Goal: Information Seeking & Learning: Find specific fact

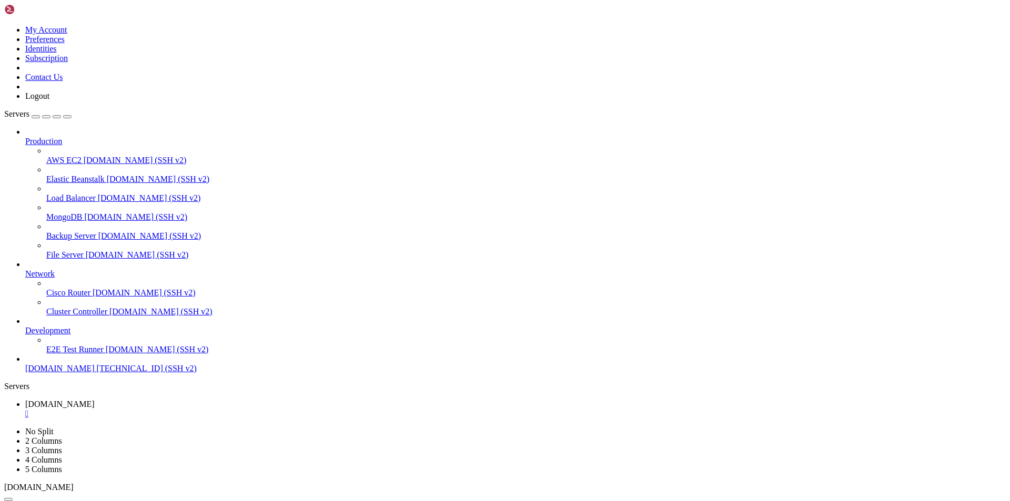
scroll to position [5, 1]
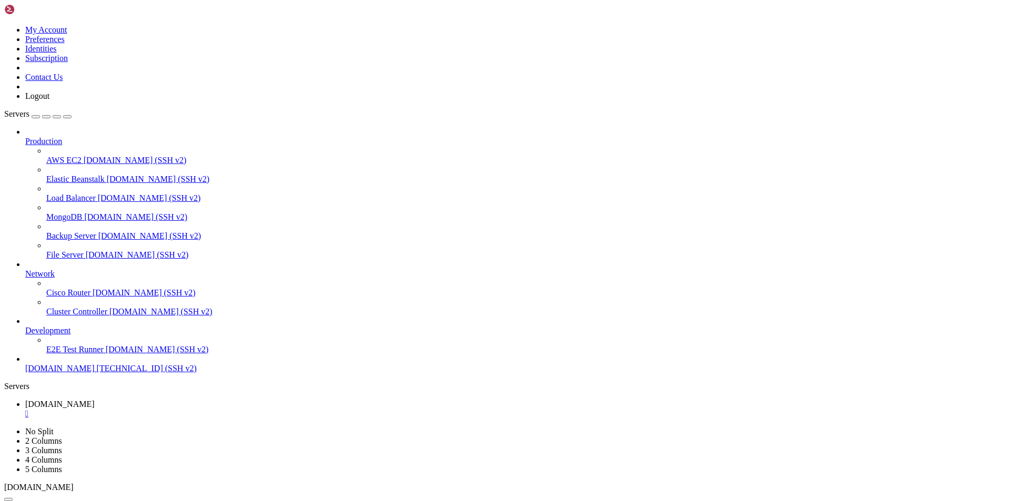
drag, startPoint x: 44, startPoint y: 1024, endPoint x: 16, endPoint y: 1014, distance: 29.6
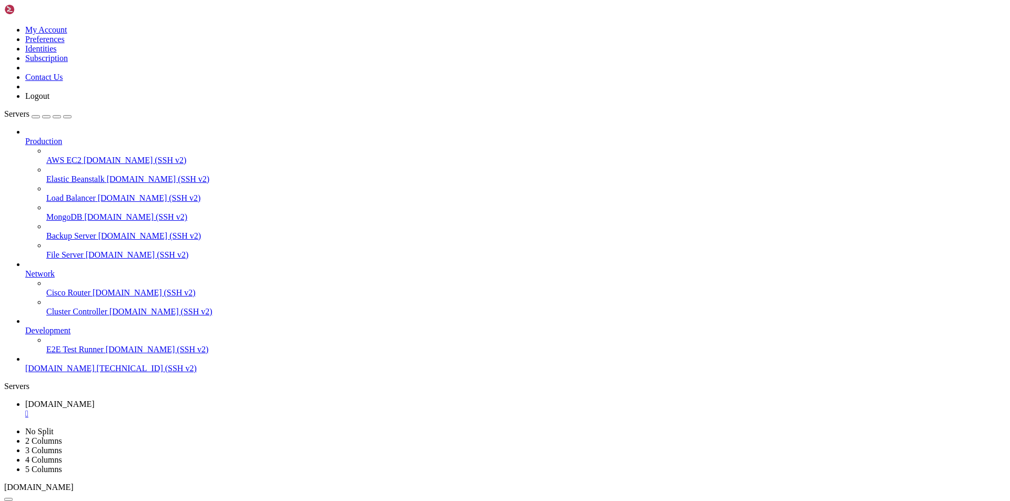
scroll to position [751, 0]
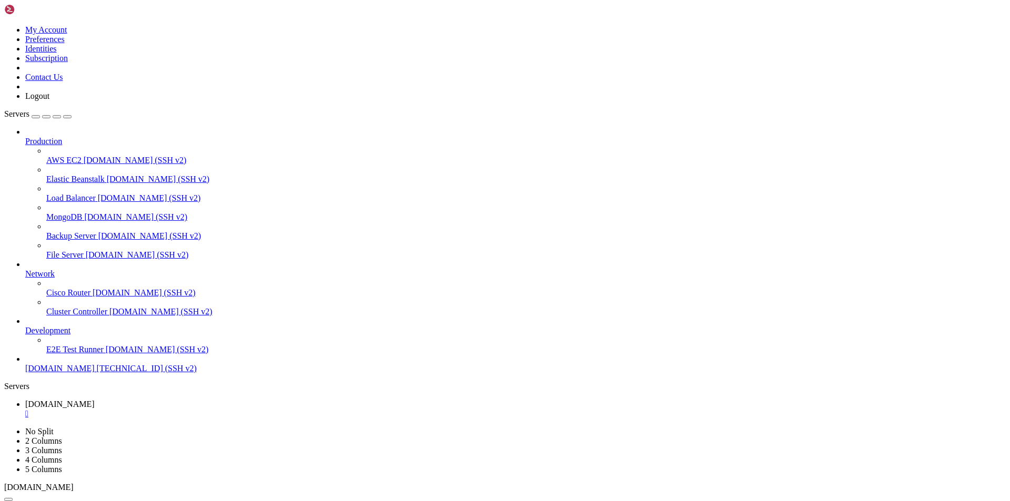
scroll to position [769, 0]
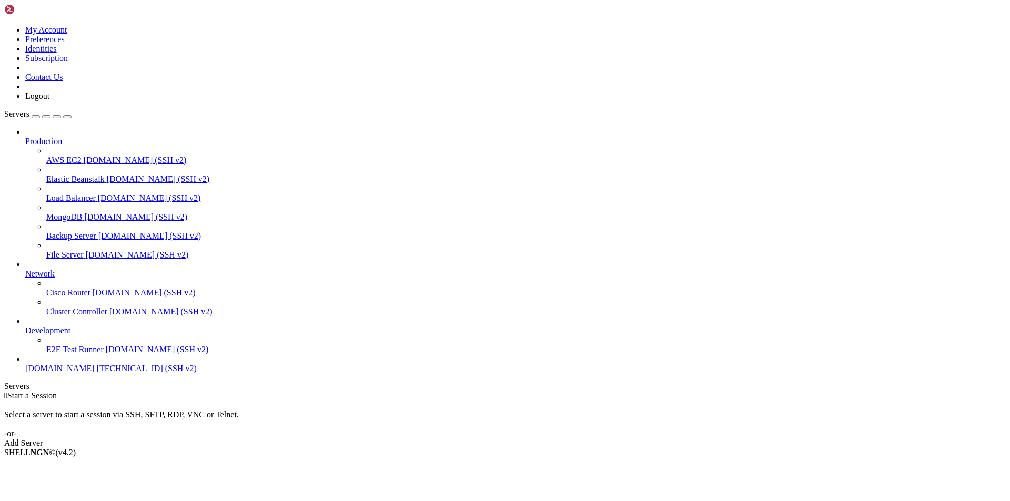
click at [246, 448] on div " Start a Session Select a server to start a session via SSH, SFTP, RDP, VNC or…" at bounding box center [504, 419] width 1001 height 57
click at [62, 373] on span "[DOMAIN_NAME]" at bounding box center [59, 368] width 69 height 9
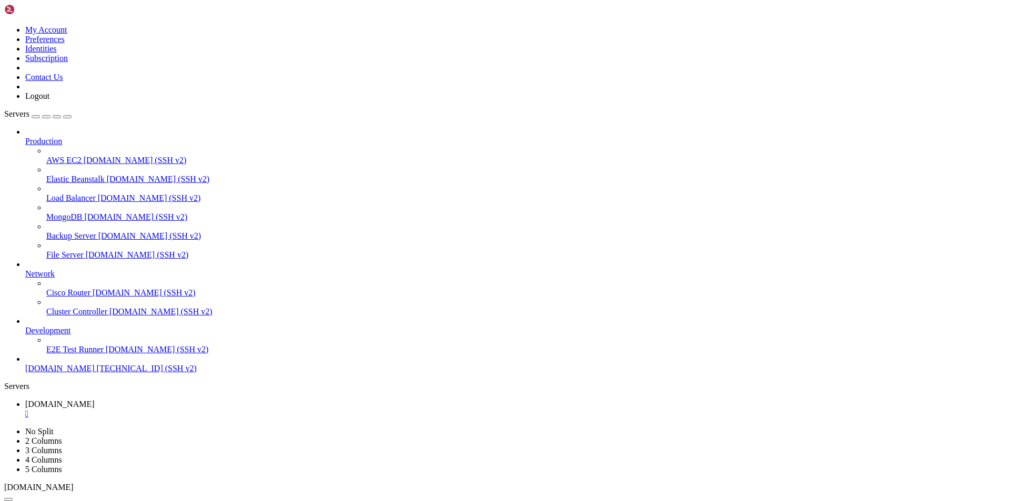
scroll to position [536, 0]
drag, startPoint x: 164, startPoint y: 1023, endPoint x: 72, endPoint y: 1013, distance: 93.1
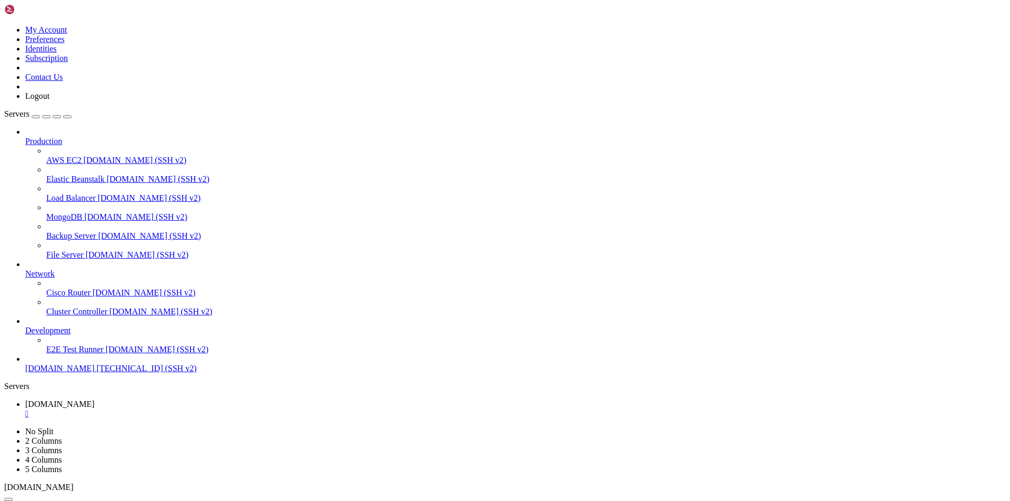
scroll to position [742, 0]
drag, startPoint x: 147, startPoint y: 1017, endPoint x: 73, endPoint y: 989, distance: 79.4
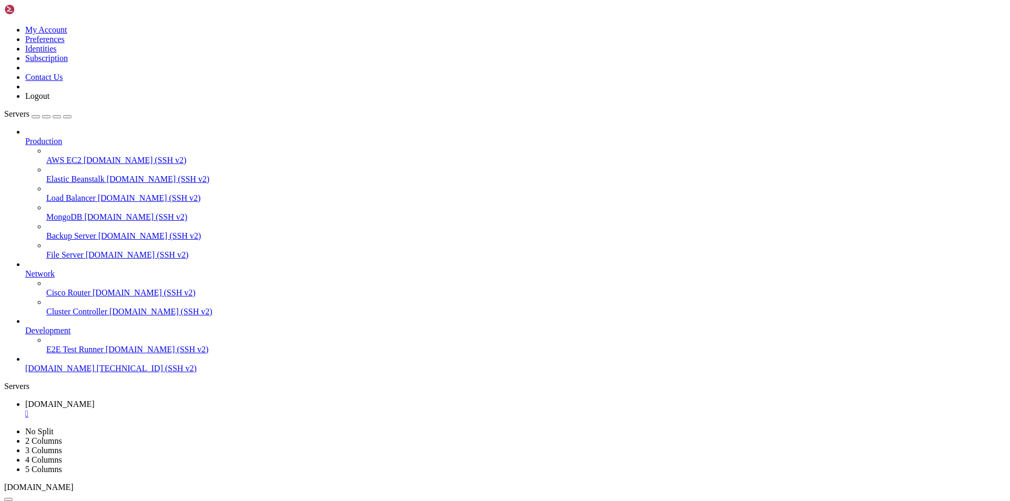
scroll to position [796, 0]
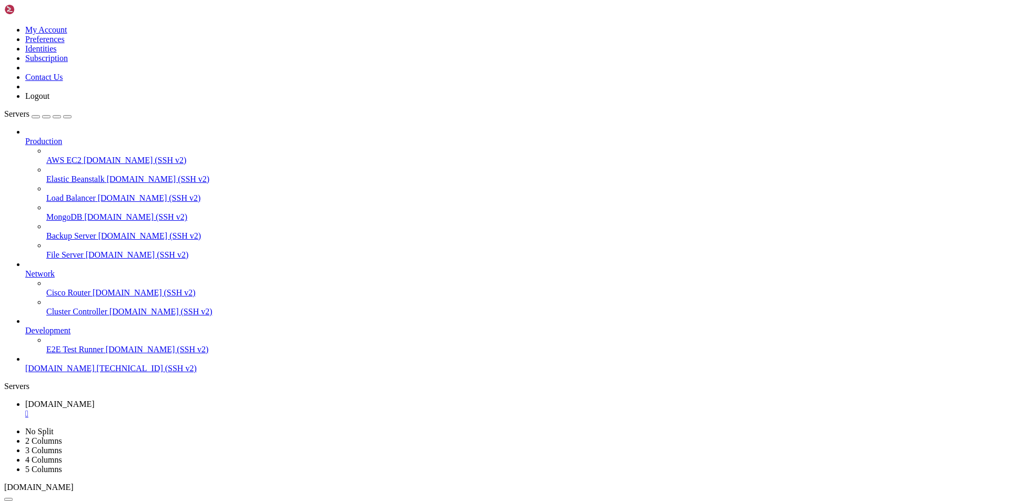
drag, startPoint x: 153, startPoint y: 998, endPoint x: 76, endPoint y: 955, distance: 87.8
drag, startPoint x: 224, startPoint y: 990, endPoint x: 79, endPoint y: 953, distance: 149.7
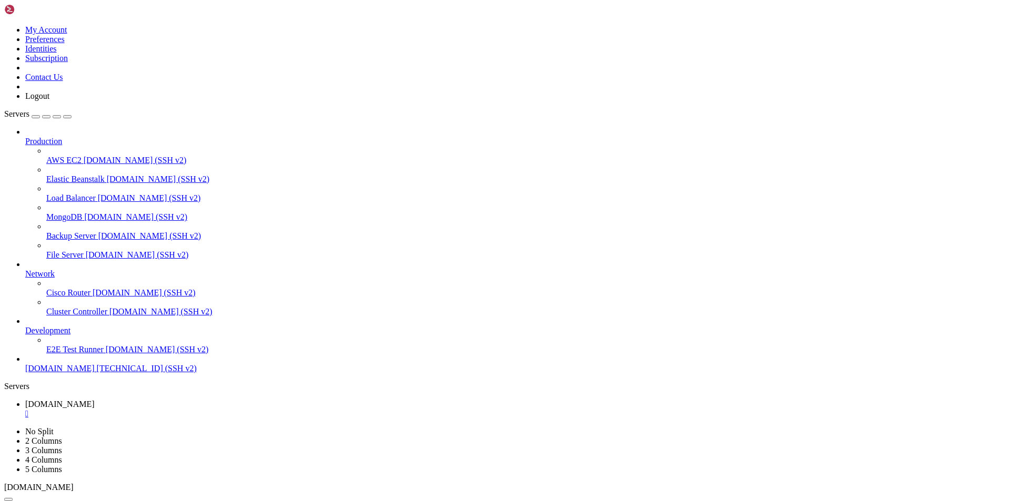
drag, startPoint x: 261, startPoint y: 1023, endPoint x: 75, endPoint y: 952, distance: 199.2
copy div "~# host [DOMAIN_NAME] ;; communications error to [TECHNICAL_ID]: timed out [DOM…"
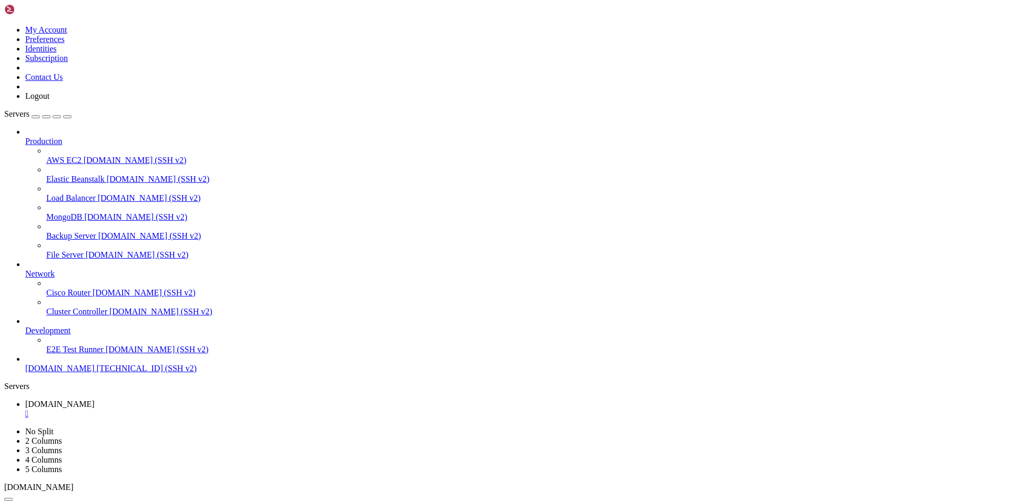
drag, startPoint x: 187, startPoint y: 1026, endPoint x: 80, endPoint y: 1013, distance: 107.0
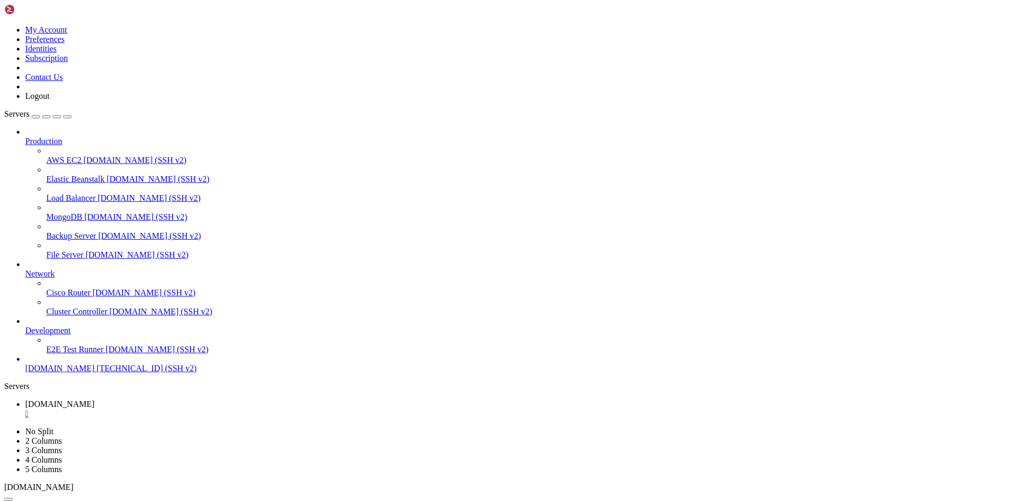
drag, startPoint x: 231, startPoint y: 898, endPoint x: 88, endPoint y: 830, distance: 158.5
drag, startPoint x: 153, startPoint y: 853, endPoint x: 87, endPoint y: 768, distance: 107.9
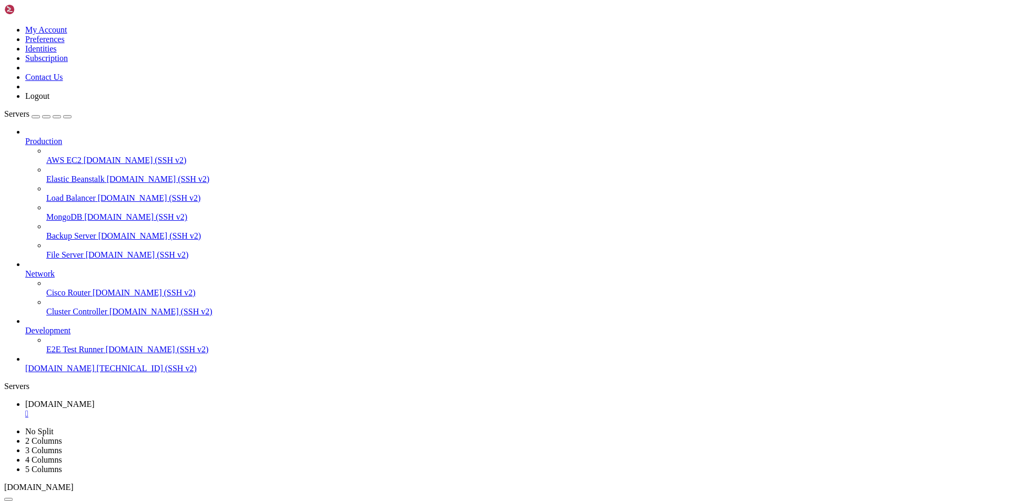
drag, startPoint x: 147, startPoint y: 853, endPoint x: 9, endPoint y: 764, distance: 163.8
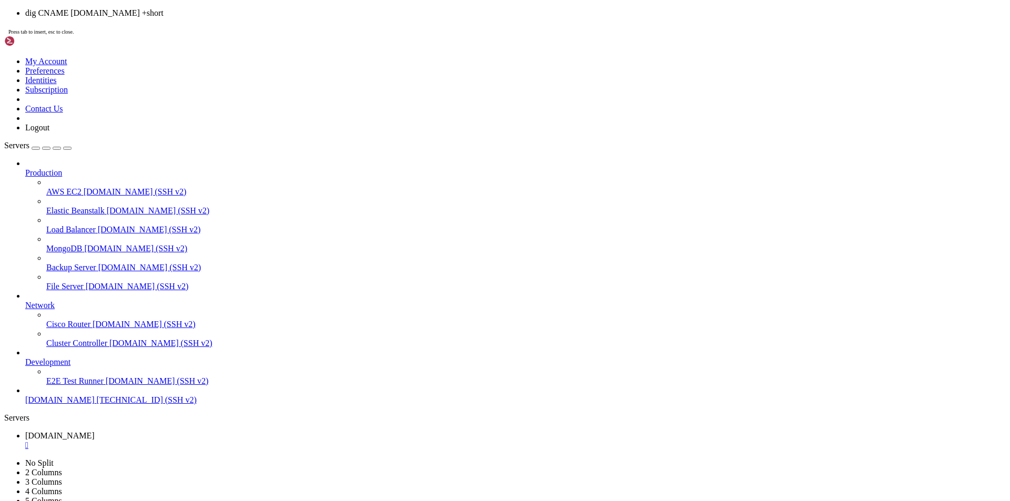
scroll to position [1851, 0]
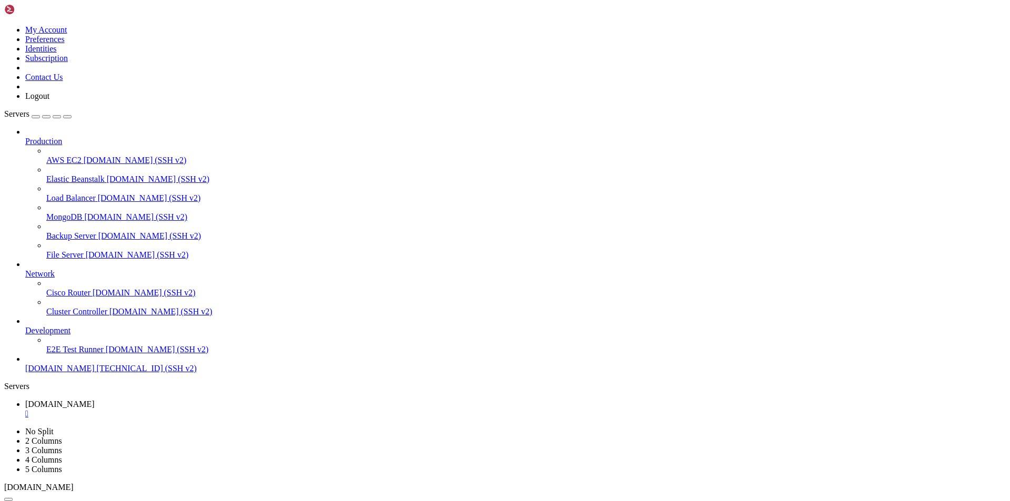
drag, startPoint x: 167, startPoint y: 1030, endPoint x: 77, endPoint y: 1014, distance: 90.7
drag, startPoint x: 168, startPoint y: 1022, endPoint x: 75, endPoint y: 1015, distance: 92.8
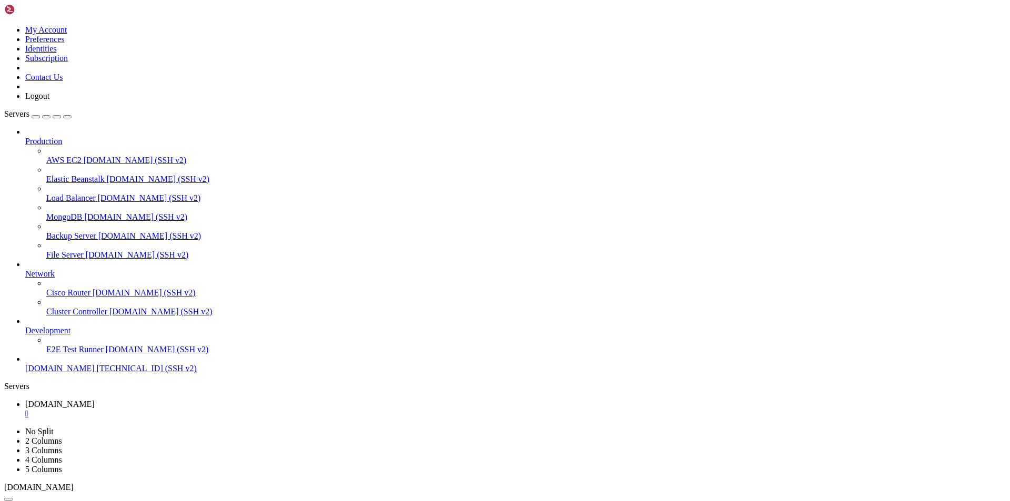
scroll to position [1913, 0]
drag, startPoint x: 289, startPoint y: 1026, endPoint x: 76, endPoint y: 979, distance: 217.8
